Goal: Task Accomplishment & Management: Complete application form

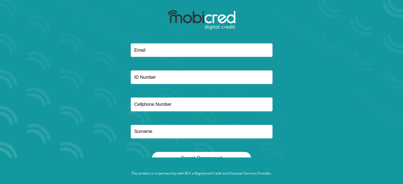
scroll to position [28, 0]
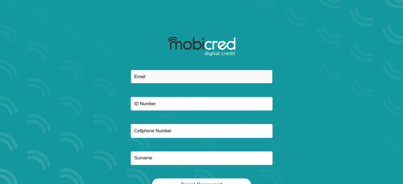
click at [164, 80] on input "email" at bounding box center [202, 77] width 142 height 14
type input "[EMAIL_ADDRESS][DOMAIN_NAME]"
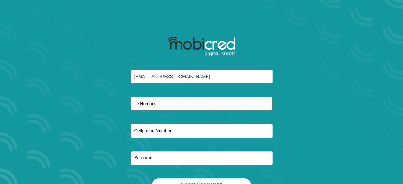
click at [175, 106] on input "text" at bounding box center [202, 104] width 142 height 14
type input "9409065096087"
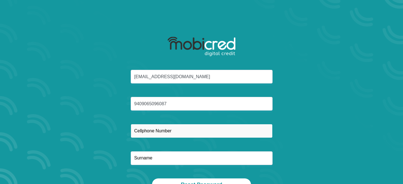
click at [175, 132] on input "text" at bounding box center [202, 131] width 142 height 14
type input "0749586300"
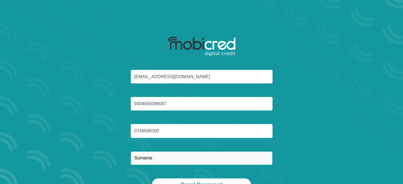
click at [153, 159] on input "text" at bounding box center [202, 159] width 142 height 14
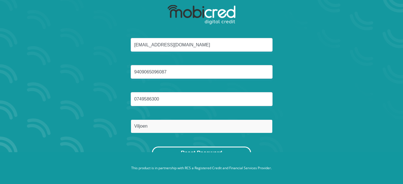
type input "Viljoen"
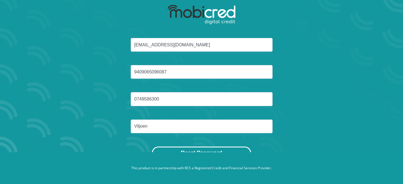
click at [191, 150] on button "Reset Password" at bounding box center [201, 153] width 99 height 13
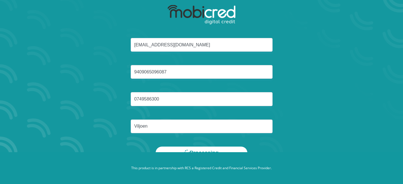
scroll to position [0, 0]
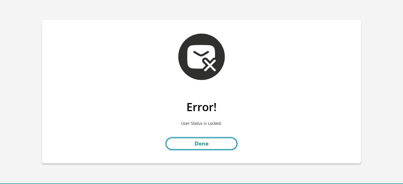
click at [203, 143] on link "Done" at bounding box center [202, 144] width 72 height 13
